Goal: Task Accomplishment & Management: Manage account settings

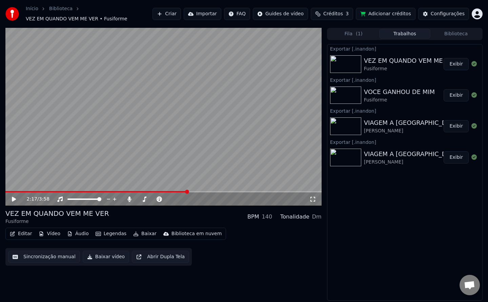
scroll to position [1071, 0]
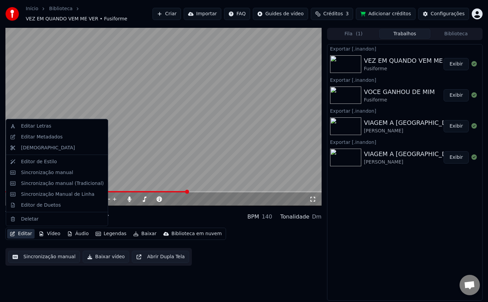
click at [23, 235] on button "Editar" at bounding box center [20, 233] width 27 height 9
click at [51, 138] on div "Editar Metadados" at bounding box center [42, 136] width 42 height 7
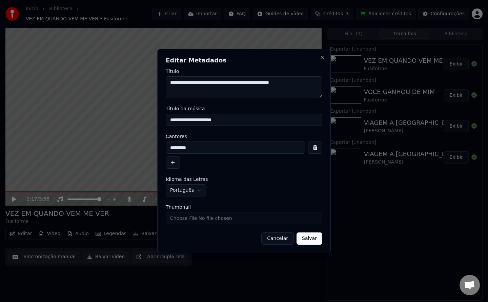
click at [306, 237] on button "Salvar" at bounding box center [310, 238] width 26 height 12
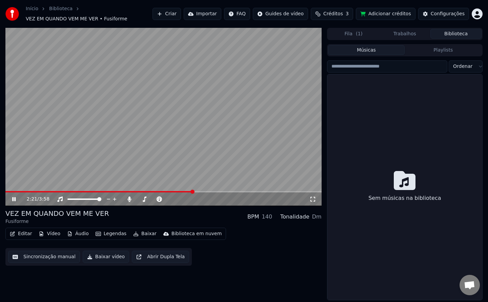
click at [450, 32] on button "Biblioteca" at bounding box center [456, 34] width 51 height 10
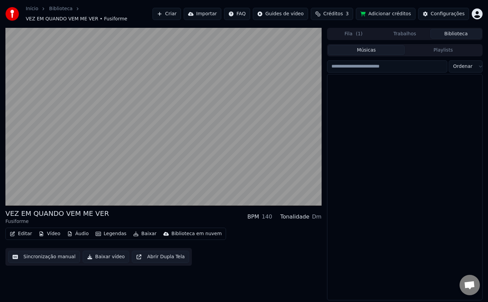
scroll to position [0, 0]
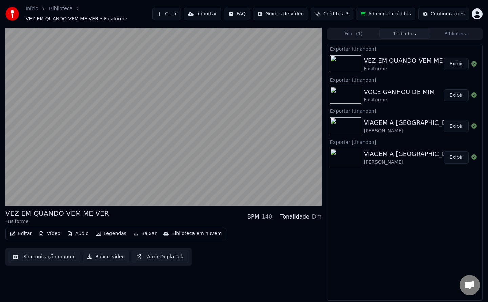
click at [416, 33] on button "Trabalhos" at bounding box center [404, 34] width 51 height 10
click at [439, 12] on div "Configurações" at bounding box center [448, 14] width 34 height 7
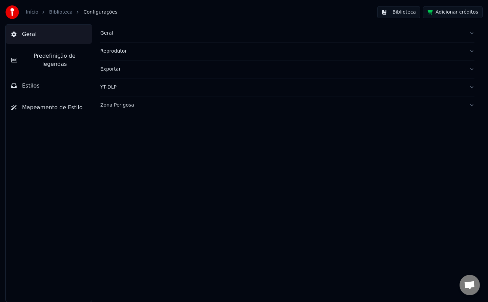
click at [107, 36] on div "Geral" at bounding box center [281, 33] width 363 height 7
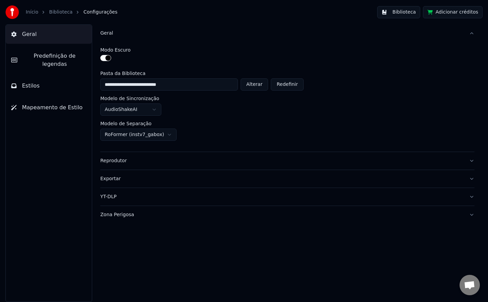
click at [64, 59] on span "Predefinição de legendas" at bounding box center [55, 60] width 64 height 16
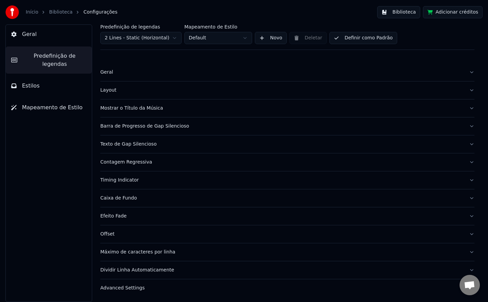
click at [405, 14] on button "Biblioteca" at bounding box center [398, 12] width 43 height 12
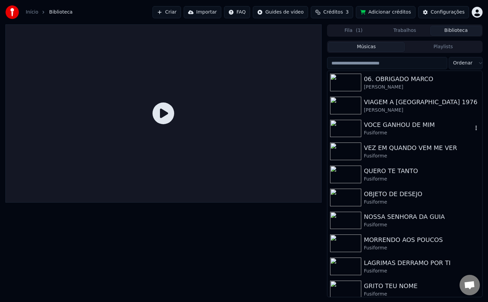
click at [345, 134] on img at bounding box center [345, 129] width 31 height 18
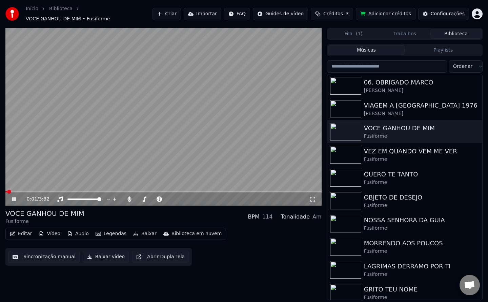
click at [112, 254] on button "Baixar vídeo" at bounding box center [106, 257] width 46 height 12
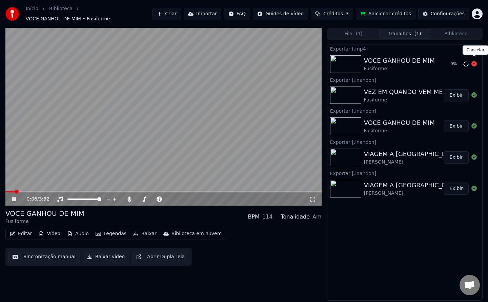
click at [475, 61] on icon at bounding box center [474, 63] width 5 height 5
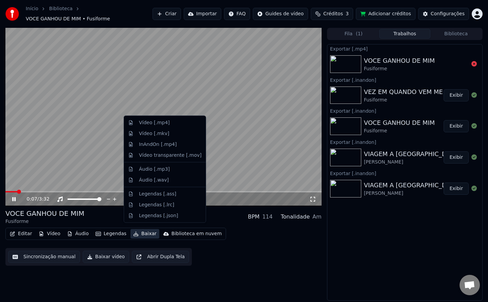
click at [139, 231] on button "Baixar" at bounding box center [145, 233] width 29 height 9
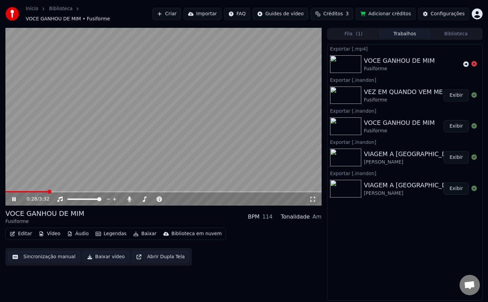
click at [250, 127] on video at bounding box center [163, 117] width 316 height 178
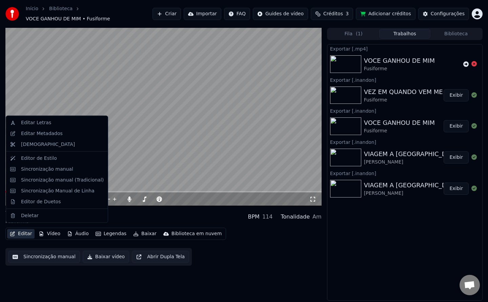
click at [25, 231] on button "Editar" at bounding box center [20, 233] width 27 height 9
click at [58, 135] on div "Editar Metadados" at bounding box center [62, 133] width 83 height 7
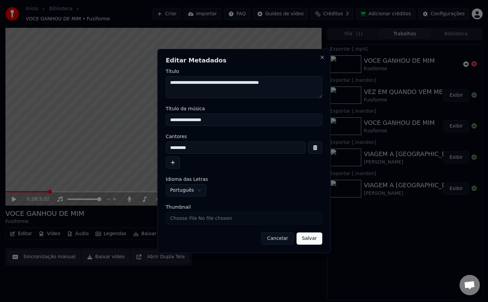
drag, startPoint x: 303, startPoint y: 83, endPoint x: 258, endPoint y: 98, distance: 47.7
click at [258, 98] on form "**********" at bounding box center [244, 157] width 157 height 176
type textarea "**********"
click at [314, 242] on button "Salvar" at bounding box center [310, 238] width 26 height 12
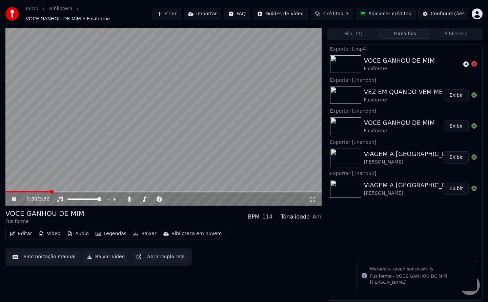
click at [203, 153] on video at bounding box center [163, 117] width 316 height 178
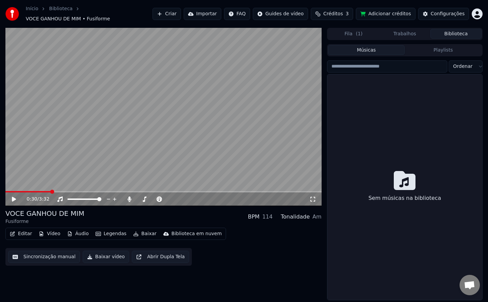
click at [457, 30] on button "Biblioteca" at bounding box center [456, 34] width 51 height 10
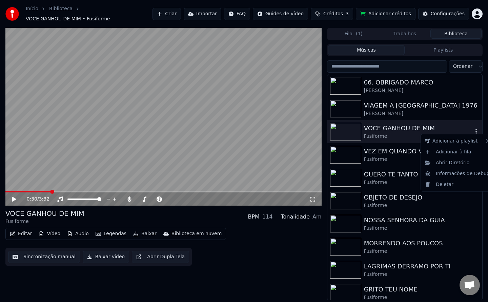
click at [473, 128] on icon "button" at bounding box center [476, 130] width 7 height 5
click at [461, 162] on div "Abrir Diretório" at bounding box center [457, 162] width 70 height 11
